Goal: Task Accomplishment & Management: Manage account settings

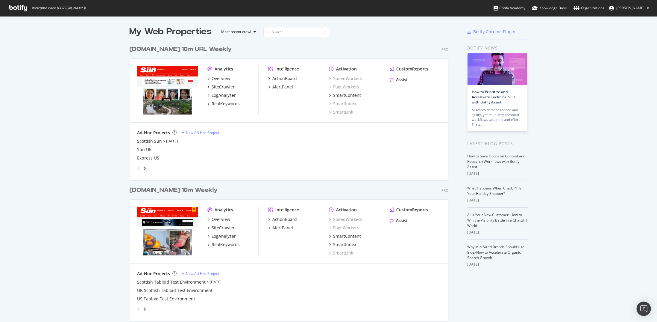
scroll to position [60, 0]
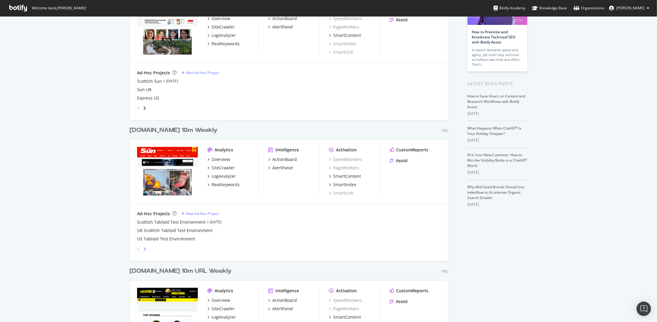
click at [143, 248] on icon "angle-right" at bounding box center [144, 249] width 3 height 5
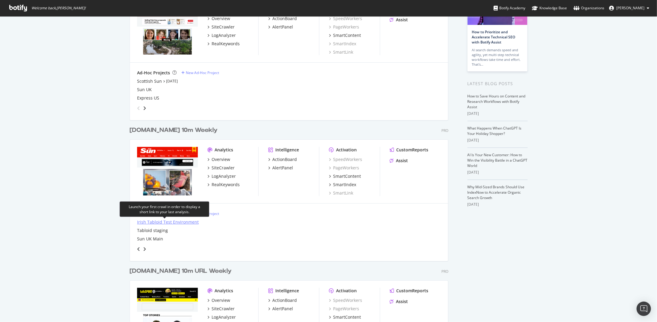
click at [190, 222] on div "Irish Tabloid Test Environment" at bounding box center [168, 222] width 62 height 6
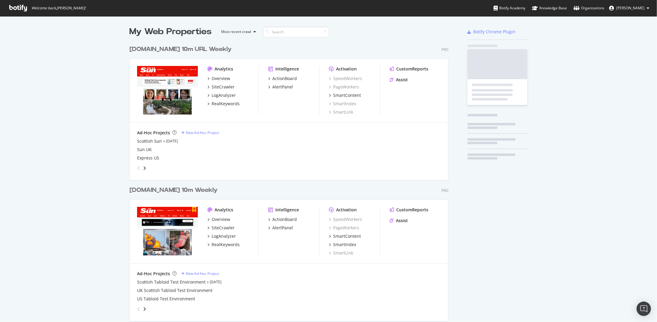
scroll to position [317, 648]
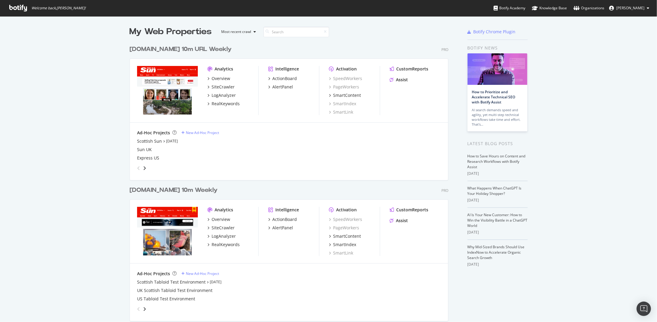
click at [145, 309] on div "grid" at bounding box center [288, 308] width 306 height 12
click at [150, 281] on div "Scottish Tabloid Test Environment" at bounding box center [171, 282] width 69 height 6
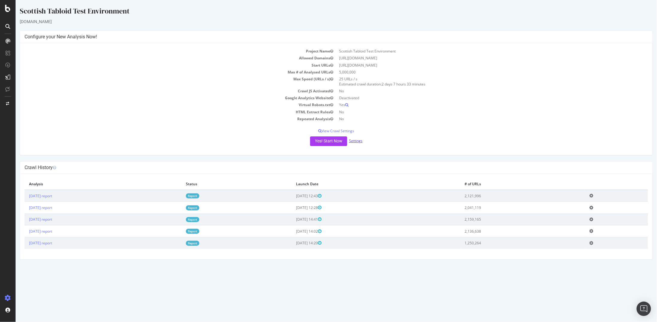
click at [357, 139] on link "Settings" at bounding box center [355, 140] width 13 height 5
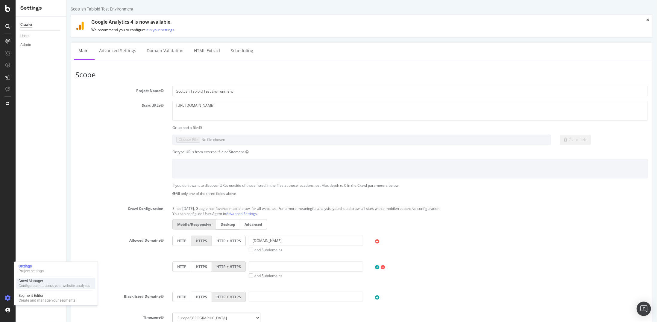
click at [42, 281] on div "Crawl Manager" at bounding box center [55, 281] width 72 height 5
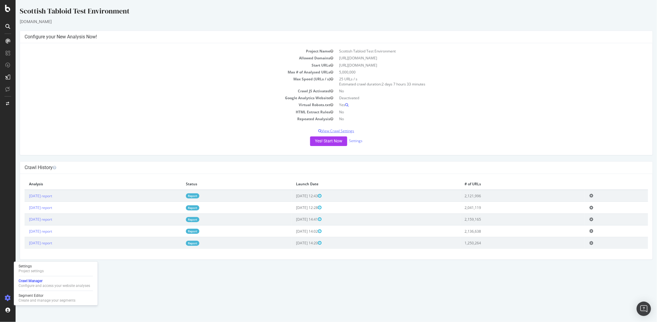
click at [347, 131] on p "View Crawl Settings" at bounding box center [336, 130] width 624 height 5
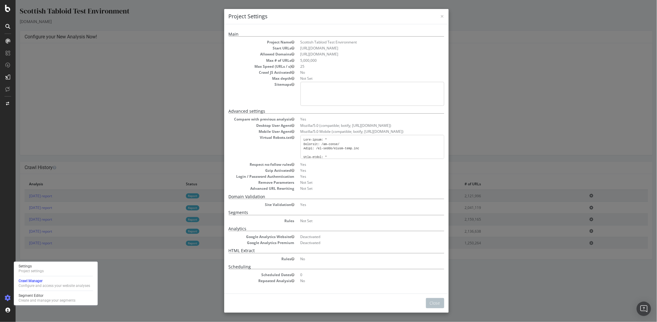
click at [220, 89] on div "× Close Project Settings Main Project Name Scottish Tabloid Test Environment St…" at bounding box center [336, 161] width 642 height 322
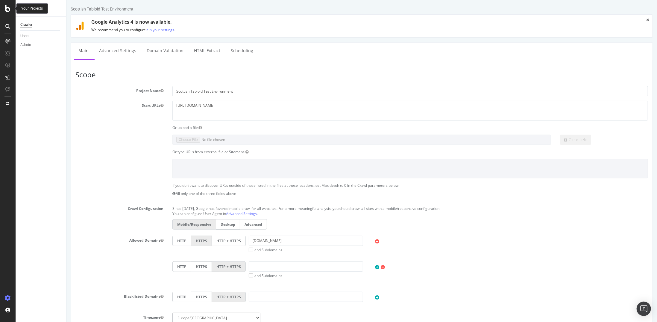
click at [4, 8] on div at bounding box center [8, 8] width 14 height 7
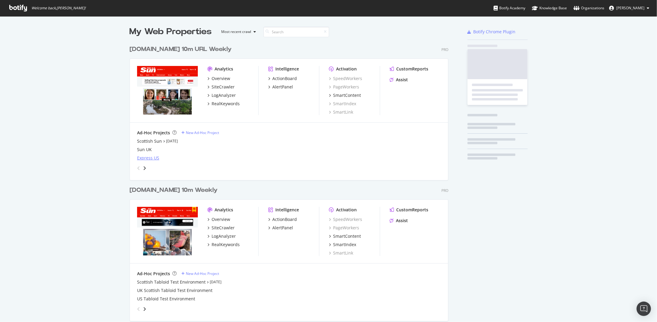
scroll to position [317, 648]
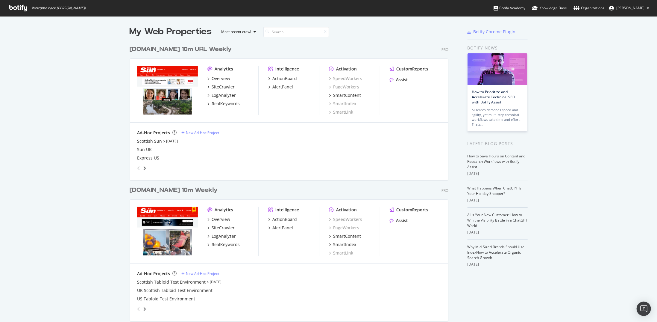
click at [144, 305] on div "grid" at bounding box center [288, 308] width 306 height 12
click at [143, 308] on icon "angle-right" at bounding box center [144, 308] width 3 height 5
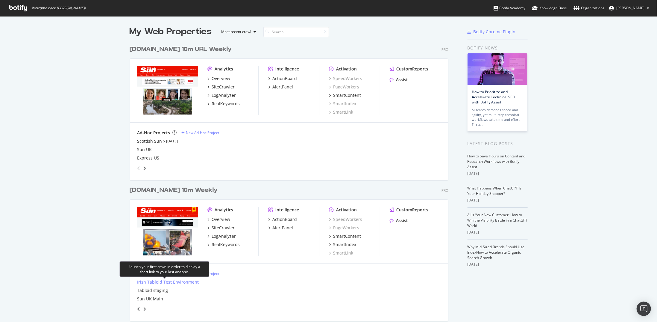
click at [189, 282] on div "Irish Tabloid Test Environment" at bounding box center [168, 282] width 62 height 6
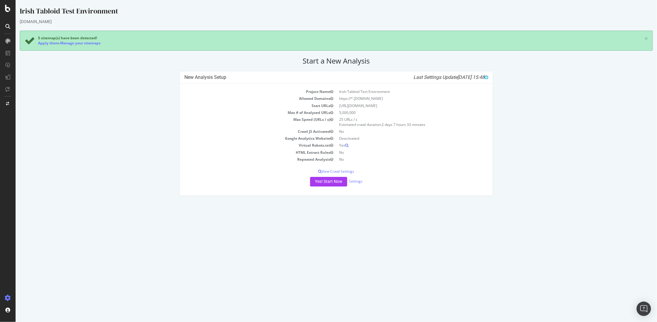
click at [9, 13] on div at bounding box center [8, 161] width 16 height 322
click at [9, 10] on icon at bounding box center [7, 8] width 5 height 7
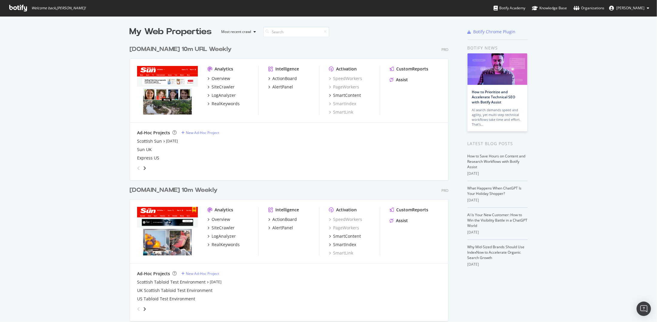
scroll to position [150, 0]
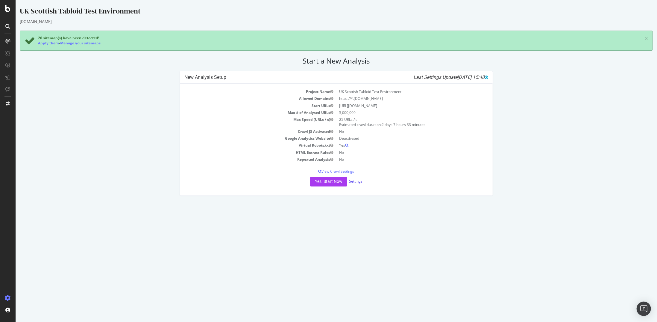
click at [354, 182] on link "Settings" at bounding box center [355, 181] width 13 height 5
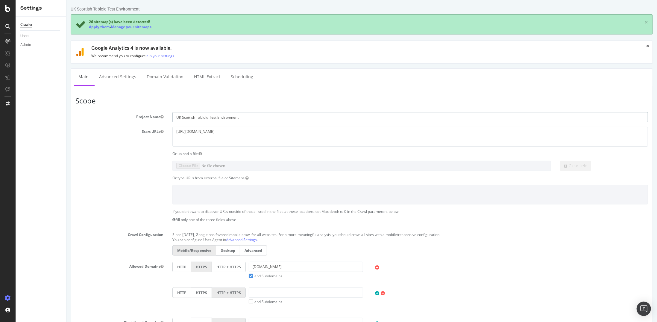
drag, startPoint x: 194, startPoint y: 116, endPoint x: 181, endPoint y: 114, distance: 12.8
click at [181, 114] on input "UK Scottish Tabloid Test Environment" at bounding box center [410, 117] width 476 height 10
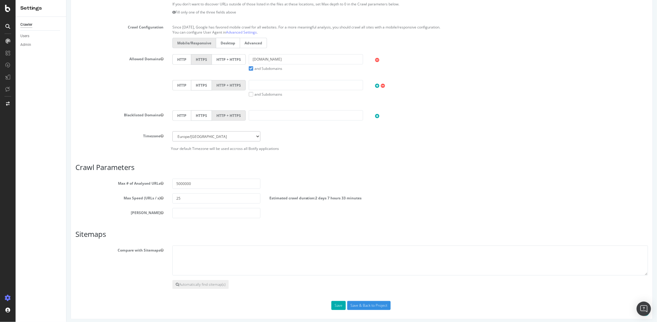
scroll to position [208, 0]
type input "UK Tabloid Test Environment"
click at [365, 305] on input "Save & Back to Project" at bounding box center [368, 304] width 43 height 9
